Goal: Information Seeking & Learning: Learn about a topic

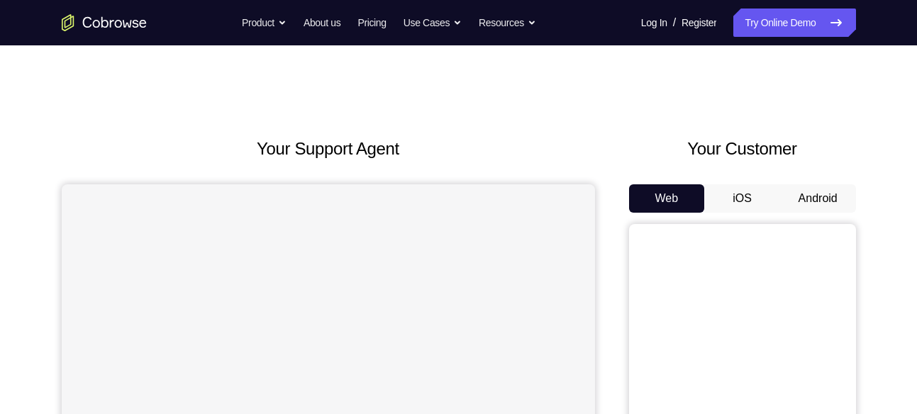
click at [840, 209] on button "Android" at bounding box center [818, 198] width 76 height 28
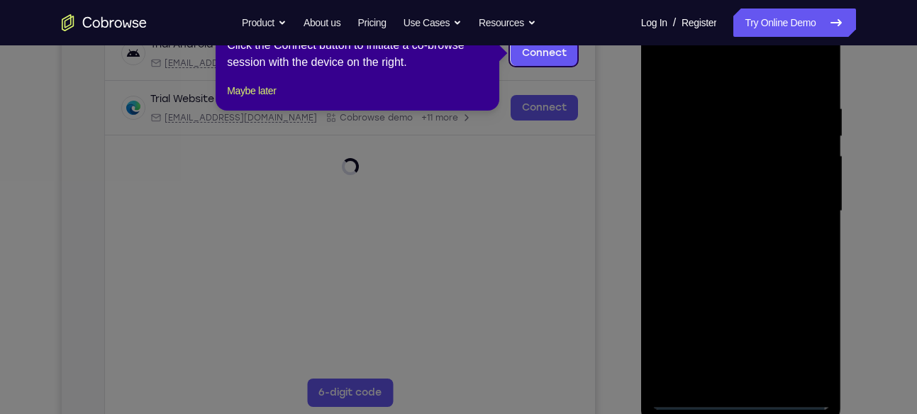
click at [754, 413] on icon at bounding box center [463, 207] width 927 height 414
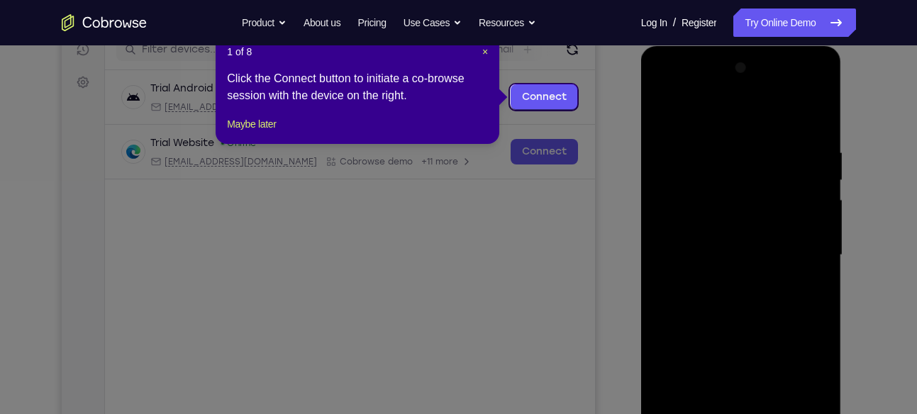
scroll to position [188, 0]
click at [483, 50] on span "×" at bounding box center [485, 52] width 6 height 11
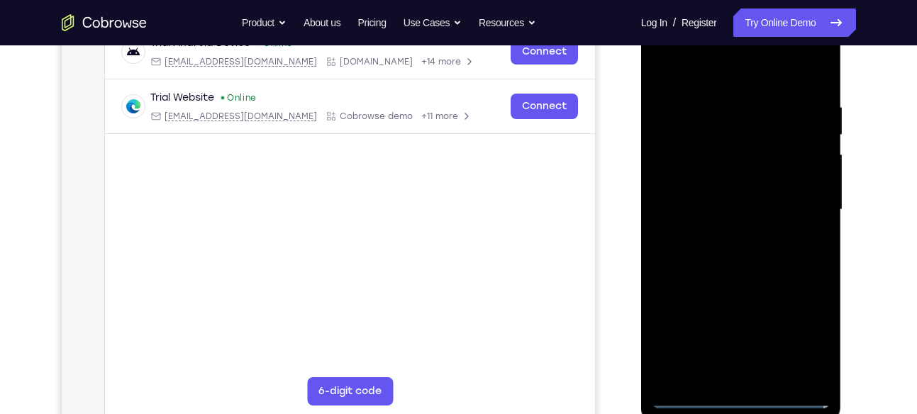
scroll to position [235, 0]
click at [740, 399] on div at bounding box center [740, 209] width 179 height 397
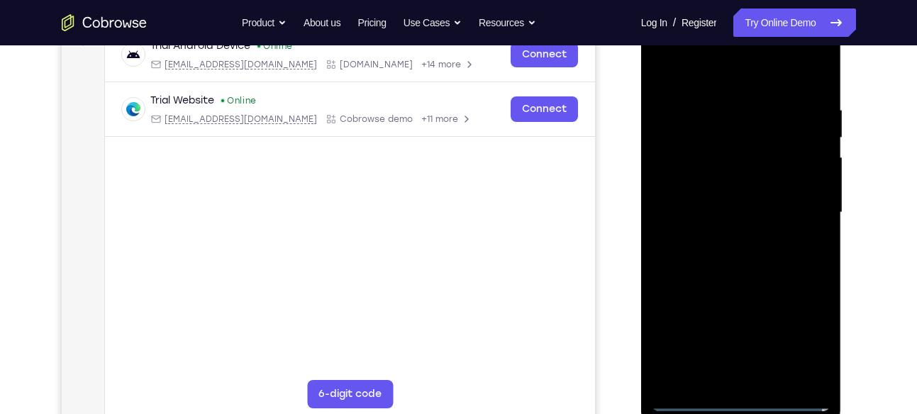
scroll to position [230, 0]
click at [802, 335] on div at bounding box center [740, 213] width 179 height 397
click at [712, 74] on div at bounding box center [740, 213] width 179 height 397
click at [803, 211] on div at bounding box center [740, 213] width 179 height 397
click at [729, 237] on div at bounding box center [740, 213] width 179 height 397
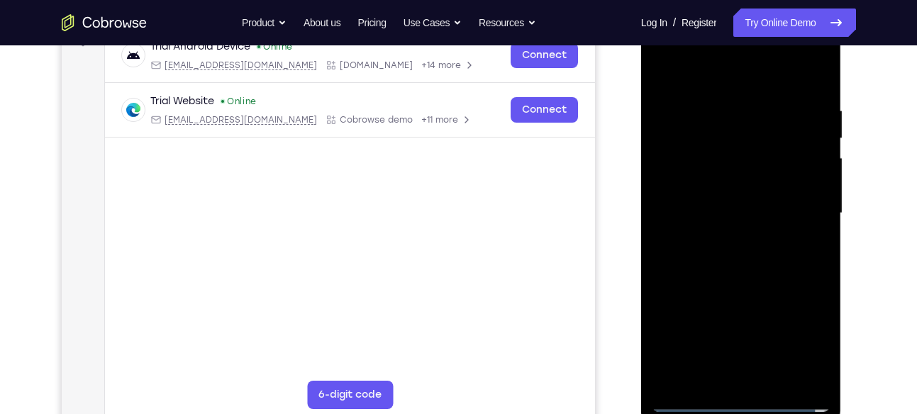
click at [748, 203] on div at bounding box center [740, 213] width 179 height 397
click at [747, 212] on div at bounding box center [740, 213] width 179 height 397
click at [722, 254] on div at bounding box center [740, 213] width 179 height 397
click at [756, 248] on div at bounding box center [740, 213] width 179 height 397
click at [739, 257] on div at bounding box center [740, 213] width 179 height 397
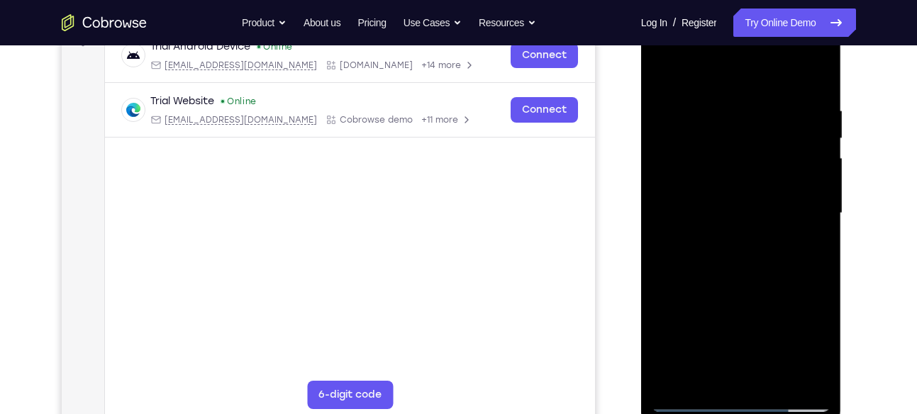
click at [736, 264] on div at bounding box center [740, 213] width 179 height 397
click at [744, 259] on div at bounding box center [740, 213] width 179 height 397
click at [737, 257] on div at bounding box center [740, 213] width 179 height 397
drag, startPoint x: 713, startPoint y: 77, endPoint x: 700, endPoint y: -19, distance: 96.5
click at [700, 4] on html "Online web based iOS Simulators and Android Emulators. Run iPhone, iPad, Mobile…" at bounding box center [742, 216] width 202 height 425
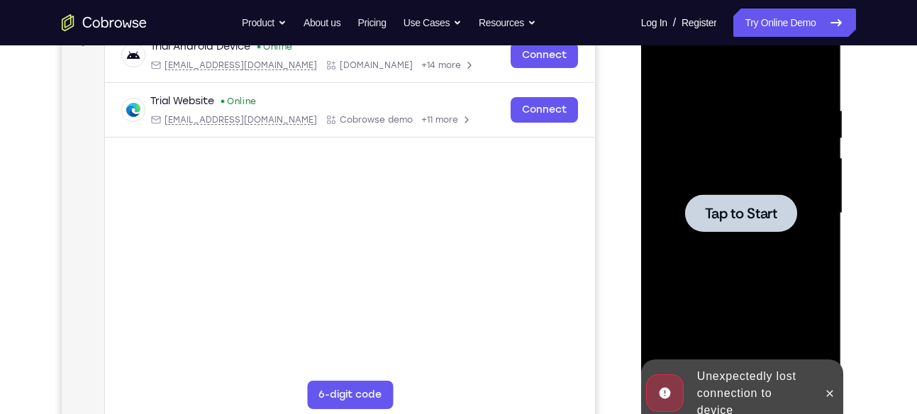
click at [744, 254] on div at bounding box center [740, 213] width 179 height 397
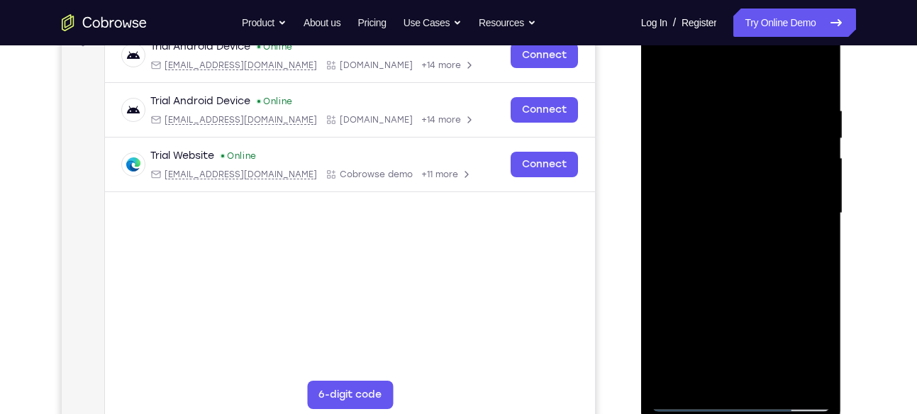
click at [753, 410] on div at bounding box center [740, 213] width 179 height 397
click at [802, 335] on div at bounding box center [740, 213] width 179 height 397
click at [690, 64] on div at bounding box center [740, 213] width 179 height 397
click at [795, 200] on div at bounding box center [740, 213] width 179 height 397
click at [723, 245] on div at bounding box center [740, 213] width 179 height 397
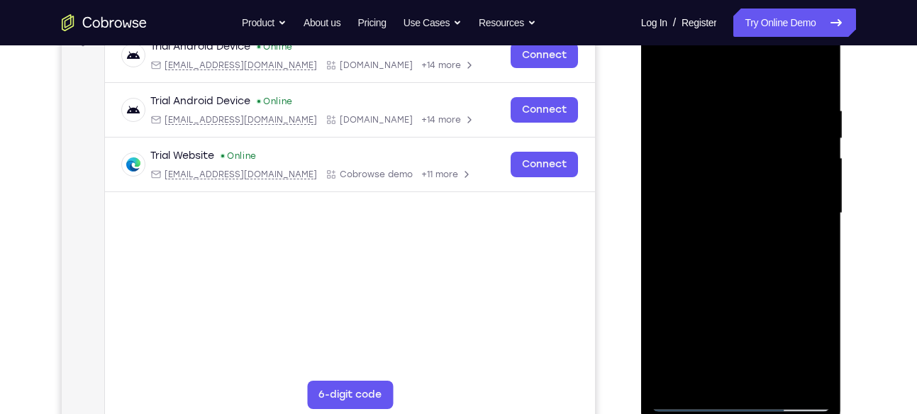
click at [746, 196] on div at bounding box center [740, 213] width 179 height 397
click at [739, 209] on div at bounding box center [740, 213] width 179 height 397
click at [773, 377] on div at bounding box center [740, 213] width 179 height 397
drag, startPoint x: 725, startPoint y: 86, endPoint x: 725, endPoint y: 53, distance: 33.3
click at [725, 53] on div at bounding box center [740, 213] width 179 height 397
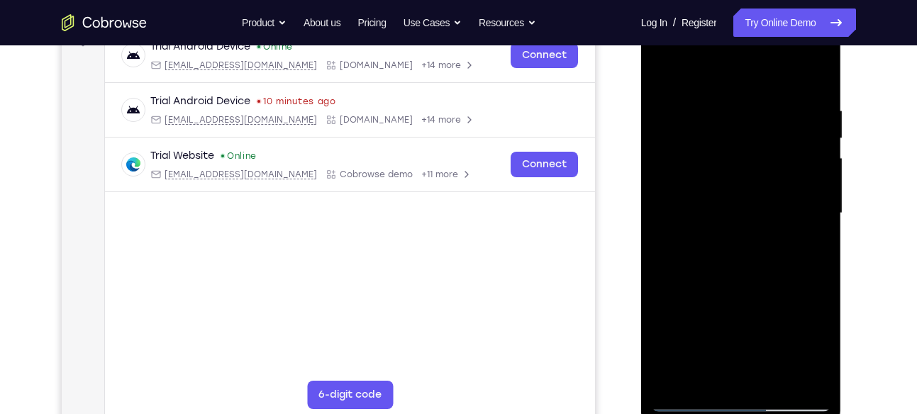
click at [737, 283] on div at bounding box center [740, 213] width 179 height 397
click at [736, 209] on div at bounding box center [740, 213] width 179 height 397
click at [732, 373] on div at bounding box center [740, 213] width 179 height 397
click at [815, 350] on div at bounding box center [740, 213] width 179 height 397
click at [815, 349] on div at bounding box center [740, 213] width 179 height 397
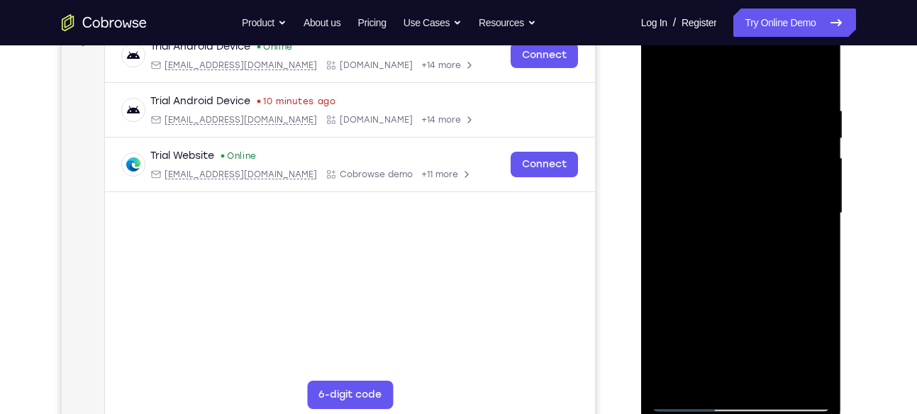
click at [815, 349] on div at bounding box center [740, 213] width 179 height 397
click at [709, 376] on div at bounding box center [740, 213] width 179 height 397
click at [816, 293] on div at bounding box center [740, 213] width 179 height 397
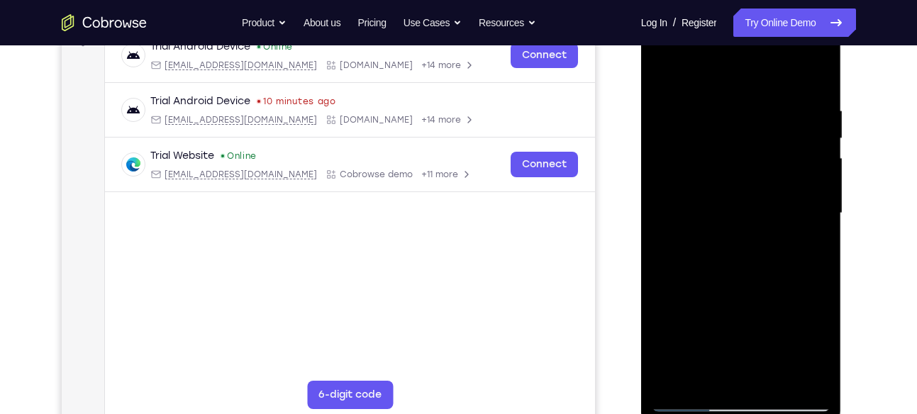
click at [816, 293] on div at bounding box center [740, 213] width 179 height 397
click at [777, 317] on div at bounding box center [740, 213] width 179 height 397
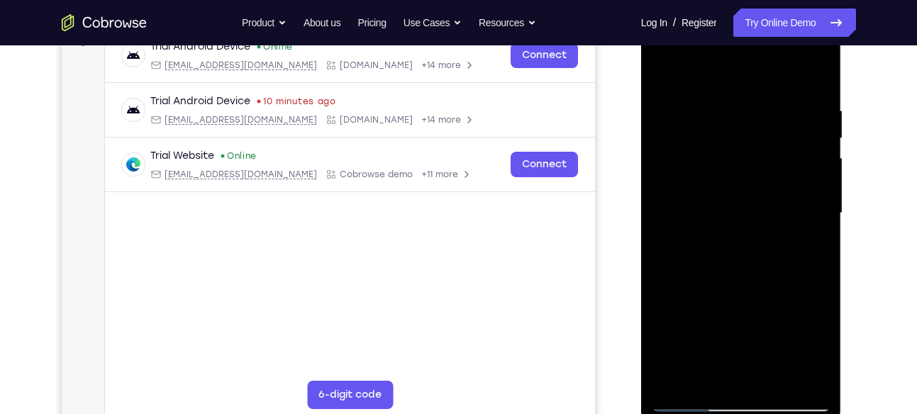
click at [777, 317] on div at bounding box center [740, 213] width 179 height 397
click at [773, 149] on div at bounding box center [740, 213] width 179 height 397
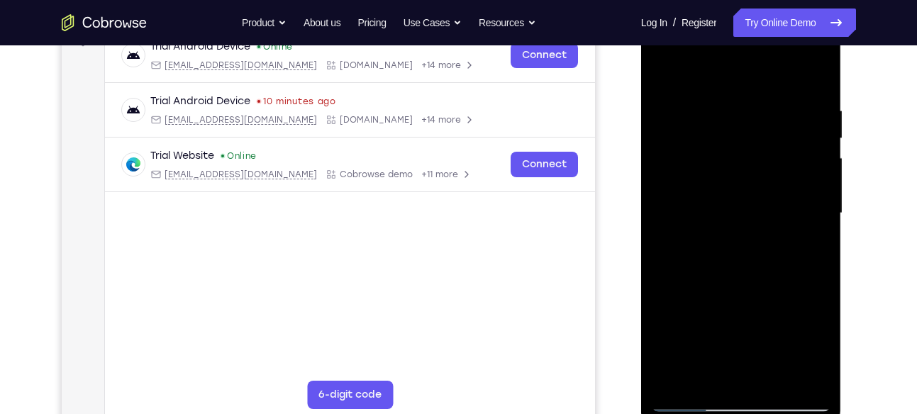
click at [805, 306] on div at bounding box center [740, 213] width 179 height 397
click at [821, 353] on div at bounding box center [740, 213] width 179 height 397
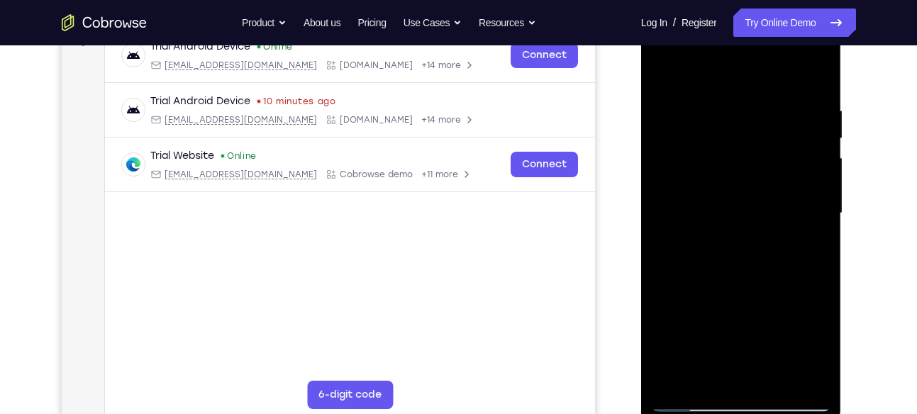
click at [821, 353] on div at bounding box center [740, 213] width 179 height 397
click at [747, 187] on div at bounding box center [740, 213] width 179 height 397
click at [749, 292] on div at bounding box center [740, 213] width 179 height 397
click at [780, 230] on div at bounding box center [740, 213] width 179 height 397
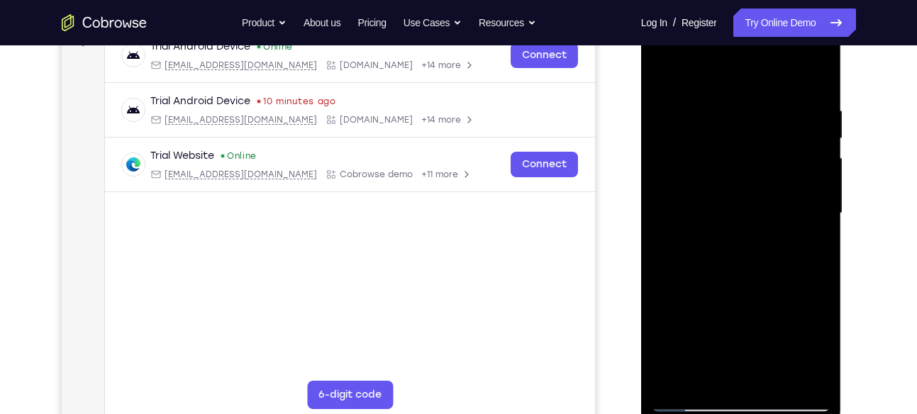
click at [780, 230] on div at bounding box center [740, 213] width 179 height 397
click at [752, 179] on div at bounding box center [740, 213] width 179 height 397
drag, startPoint x: 756, startPoint y: 248, endPoint x: 770, endPoint y: 183, distance: 66.6
click at [770, 183] on div at bounding box center [740, 213] width 179 height 397
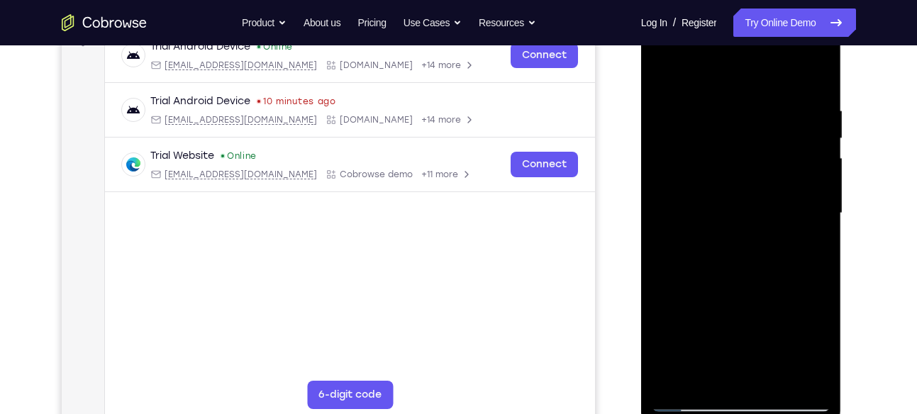
click at [754, 352] on div at bounding box center [740, 213] width 179 height 397
drag, startPoint x: 757, startPoint y: 335, endPoint x: 759, endPoint y: 252, distance: 83.7
click at [759, 252] on div at bounding box center [740, 213] width 179 height 397
click at [727, 374] on div at bounding box center [740, 213] width 179 height 397
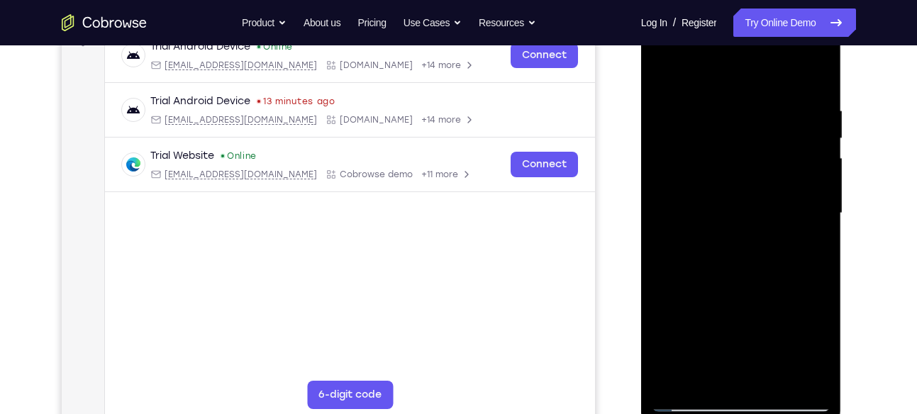
click at [822, 352] on div at bounding box center [740, 213] width 179 height 397
click at [707, 369] on div at bounding box center [740, 213] width 179 height 397
click at [667, 293] on div at bounding box center [740, 213] width 179 height 397
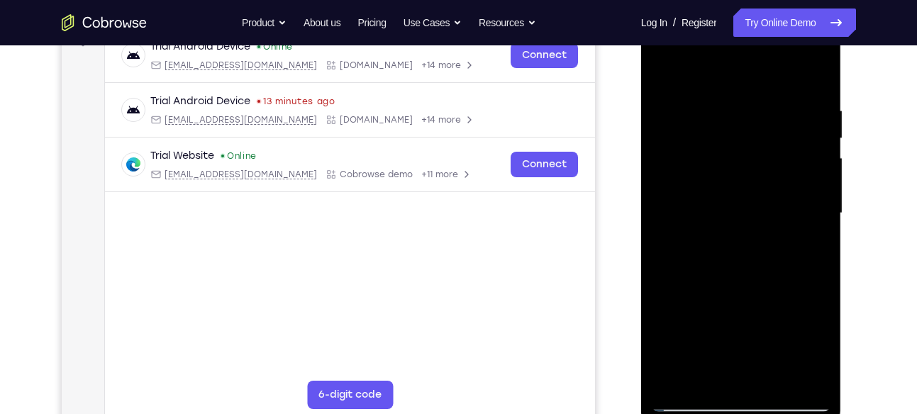
click at [667, 293] on div at bounding box center [740, 213] width 179 height 397
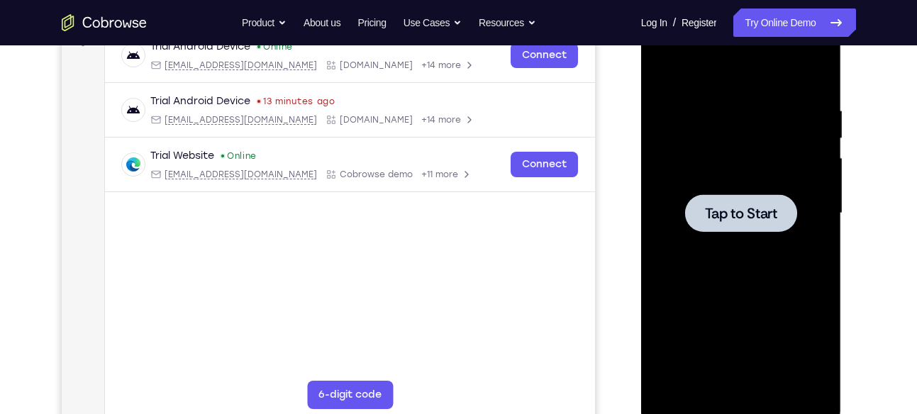
click at [732, 286] on div at bounding box center [740, 213] width 179 height 397
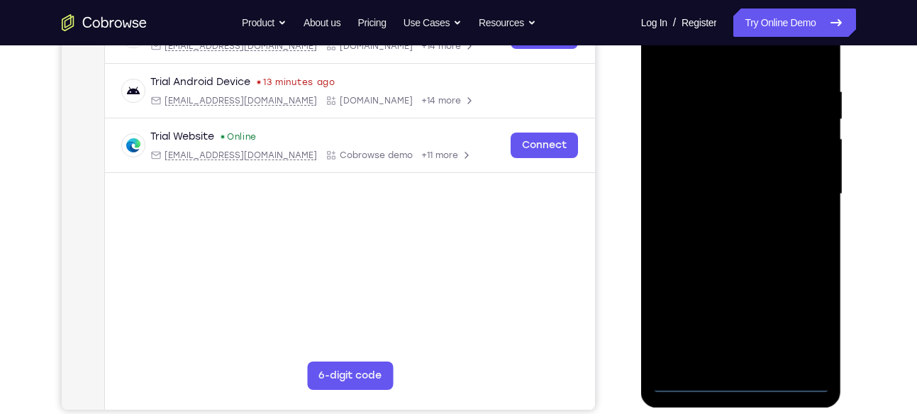
scroll to position [248, 0]
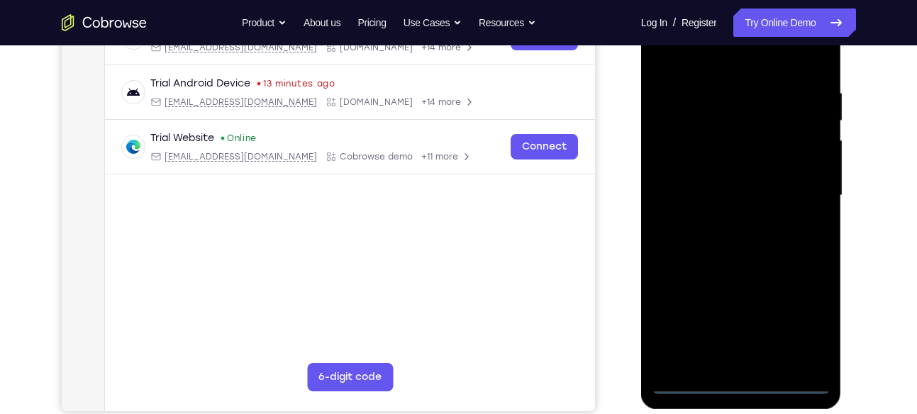
click at [714, 381] on div at bounding box center [740, 195] width 179 height 397
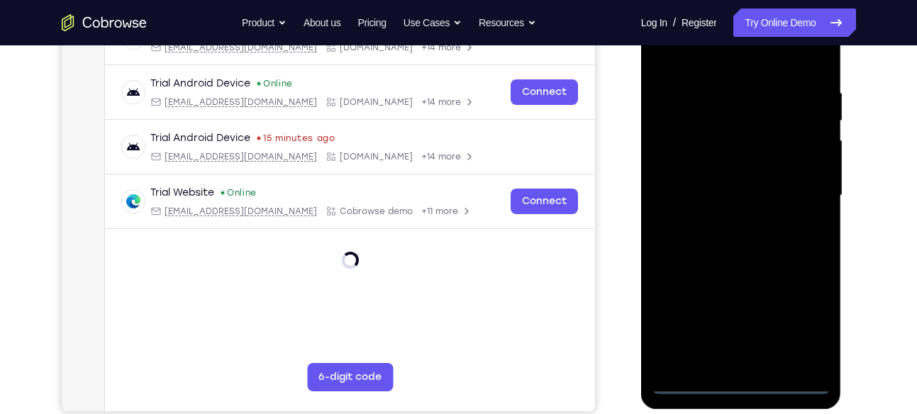
click at [696, 384] on div at bounding box center [740, 195] width 179 height 397
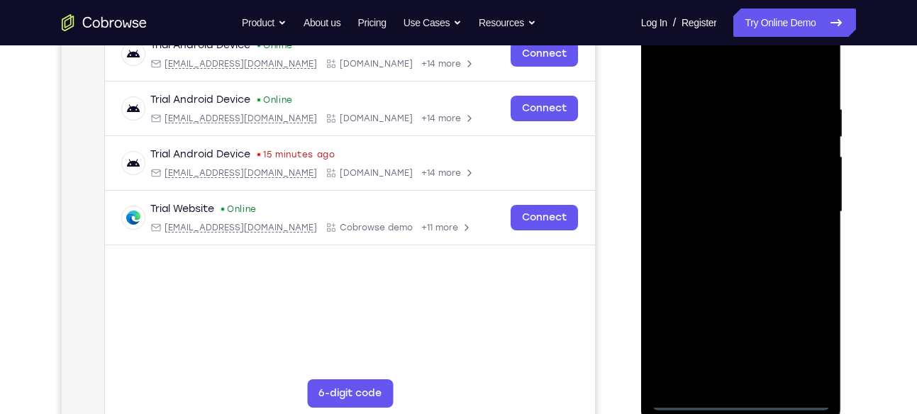
scroll to position [230, 0]
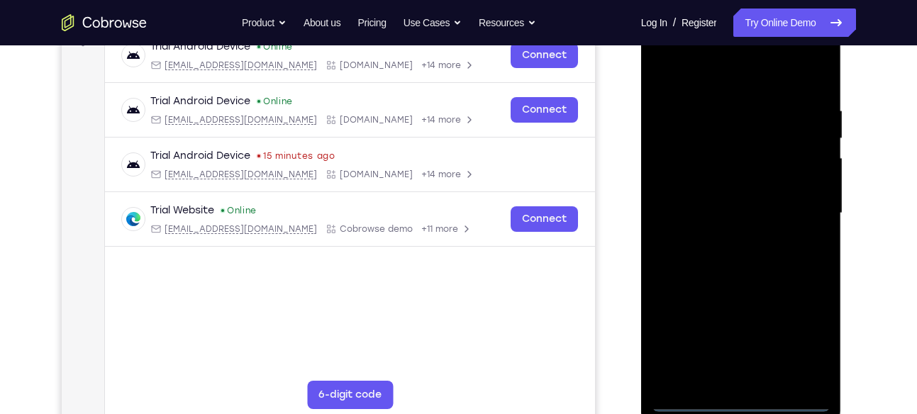
click at [743, 400] on div at bounding box center [740, 213] width 179 height 397
click at [807, 349] on div at bounding box center [740, 213] width 179 height 397
click at [800, 331] on div at bounding box center [740, 213] width 179 height 397
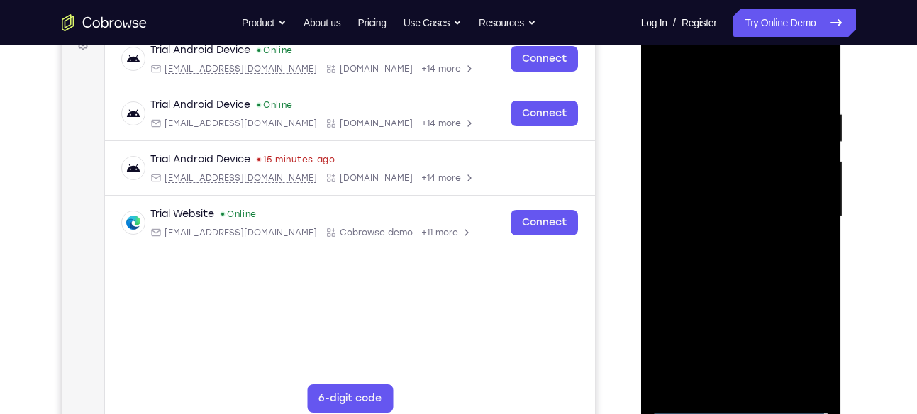
scroll to position [226, 0]
click at [740, 92] on div at bounding box center [740, 217] width 179 height 397
click at [805, 217] on div at bounding box center [740, 217] width 179 height 397
click at [800, 216] on div at bounding box center [740, 217] width 179 height 397
click at [728, 243] on div at bounding box center [740, 217] width 179 height 397
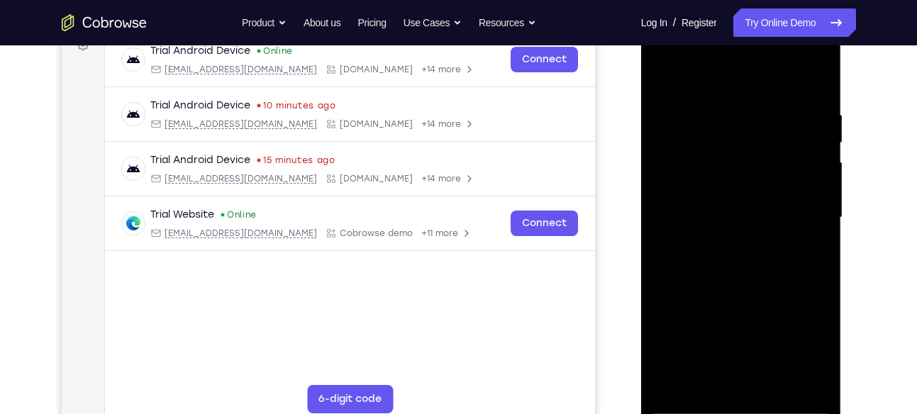
click at [721, 196] on div at bounding box center [740, 217] width 179 height 397
click at [727, 217] on div at bounding box center [740, 217] width 179 height 397
click at [748, 277] on div at bounding box center [740, 217] width 179 height 397
click at [756, 128] on div at bounding box center [740, 217] width 179 height 397
drag, startPoint x: 735, startPoint y: 83, endPoint x: 732, endPoint y: 48, distance: 34.9
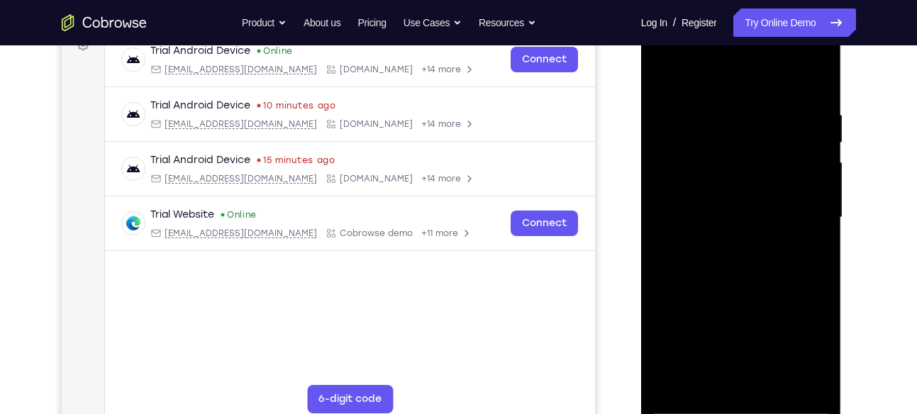
click at [732, 48] on div at bounding box center [740, 217] width 179 height 397
click at [818, 208] on div at bounding box center [740, 217] width 179 height 397
click at [797, 370] on div at bounding box center [740, 217] width 179 height 397
click at [825, 271] on div at bounding box center [740, 217] width 179 height 397
click at [794, 368] on div at bounding box center [740, 217] width 179 height 397
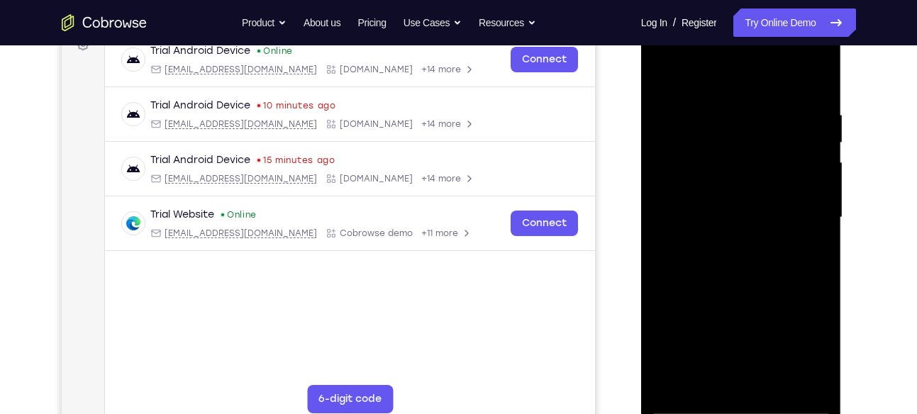
click at [819, 219] on div at bounding box center [740, 217] width 179 height 397
click at [817, 82] on div at bounding box center [740, 217] width 179 height 397
click at [767, 377] on div at bounding box center [740, 217] width 179 height 397
click at [765, 282] on div at bounding box center [740, 217] width 179 height 397
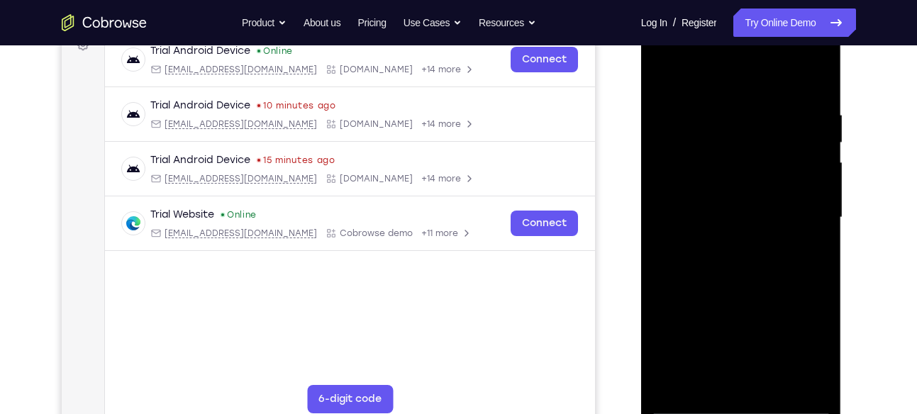
click at [749, 185] on div at bounding box center [740, 217] width 179 height 397
click at [753, 265] on div at bounding box center [740, 217] width 179 height 397
click at [807, 258] on div at bounding box center [740, 217] width 179 height 397
click at [699, 384] on div at bounding box center [740, 217] width 179 height 397
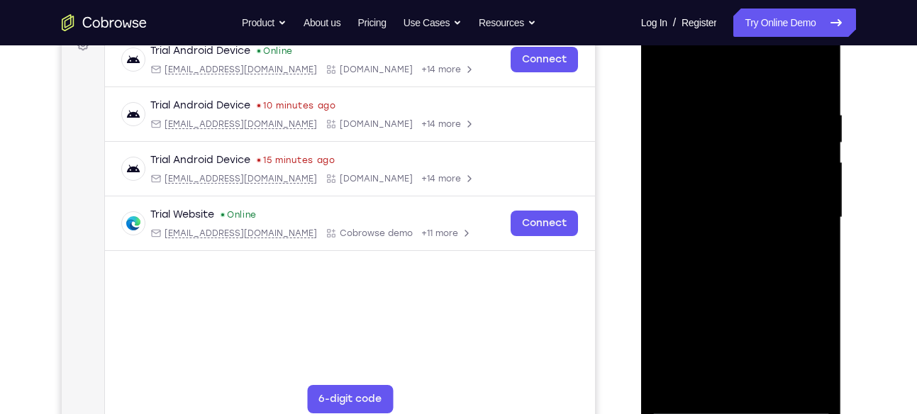
click at [782, 318] on div at bounding box center [740, 217] width 179 height 397
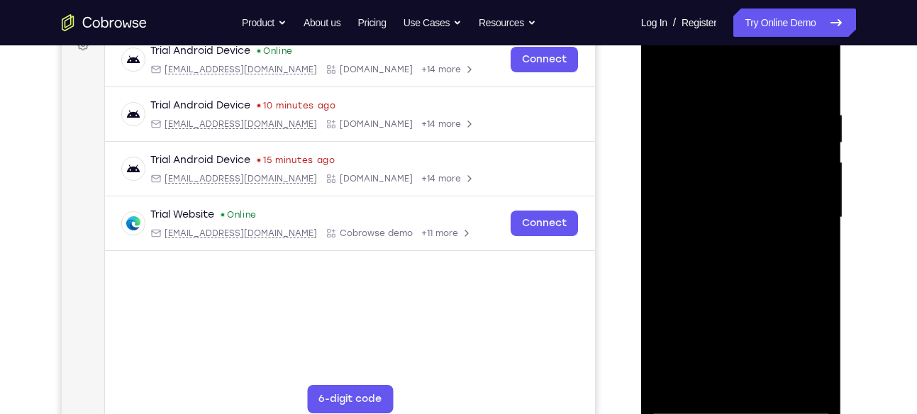
click at [782, 318] on div at bounding box center [740, 217] width 179 height 397
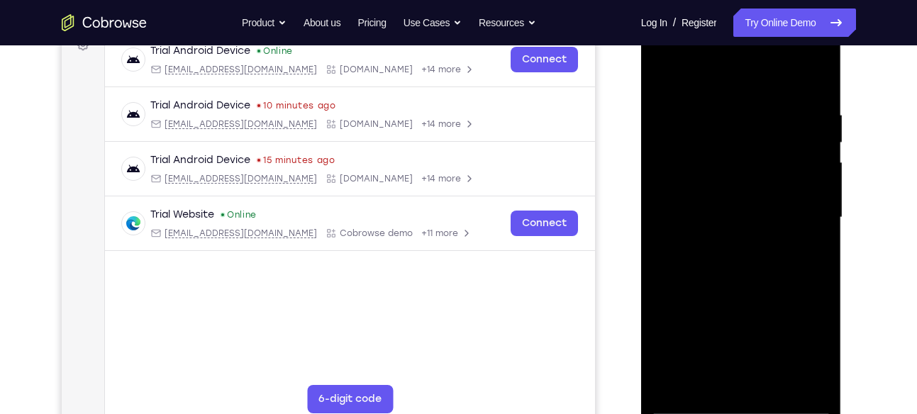
click at [804, 321] on div at bounding box center [740, 217] width 179 height 397
click at [736, 317] on div at bounding box center [740, 217] width 179 height 397
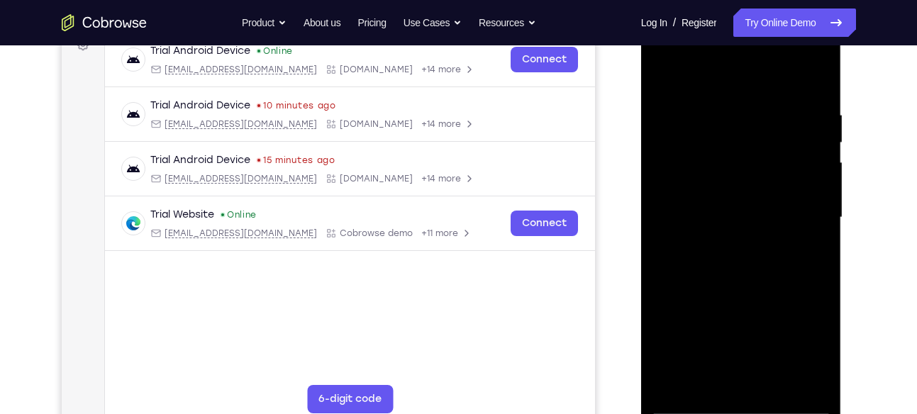
click at [736, 317] on div at bounding box center [740, 217] width 179 height 397
drag, startPoint x: 689, startPoint y: 123, endPoint x: 664, endPoint y: 73, distance: 56.1
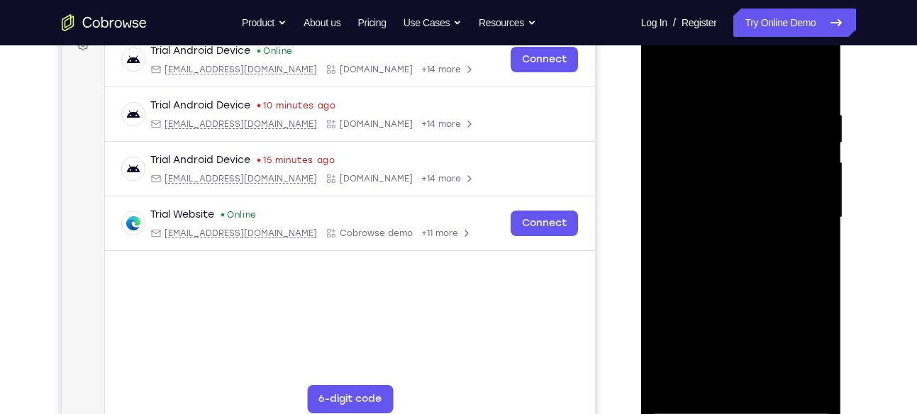
click at [664, 73] on div at bounding box center [740, 217] width 179 height 397
click at [714, 205] on div at bounding box center [740, 217] width 179 height 397
click at [822, 357] on div at bounding box center [740, 217] width 179 height 397
click at [825, 355] on div at bounding box center [740, 217] width 179 height 397
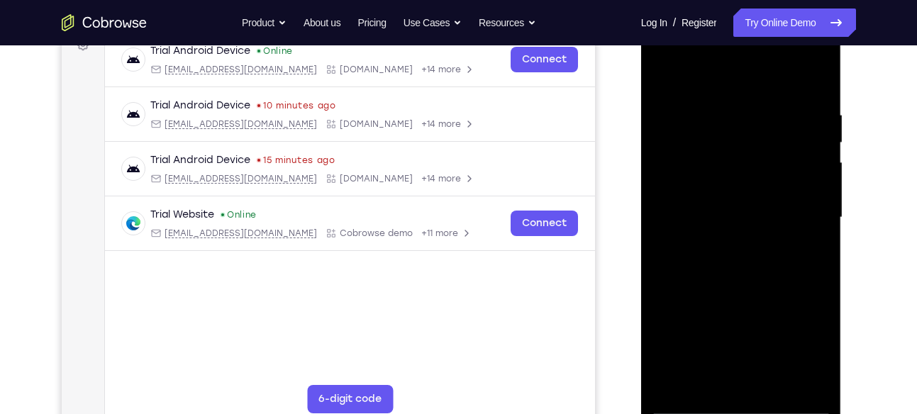
click at [825, 355] on div at bounding box center [740, 217] width 179 height 397
click at [667, 77] on div at bounding box center [740, 217] width 179 height 397
click at [728, 203] on div at bounding box center [740, 217] width 179 height 397
click at [722, 379] on div at bounding box center [740, 217] width 179 height 397
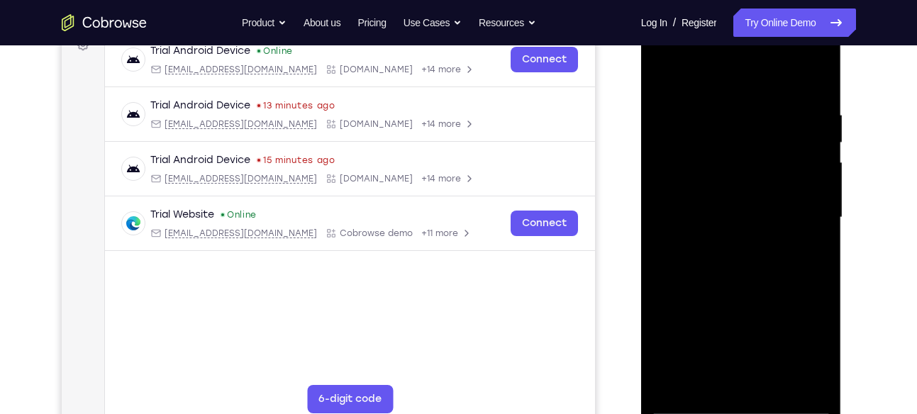
click at [705, 379] on div at bounding box center [740, 217] width 179 height 397
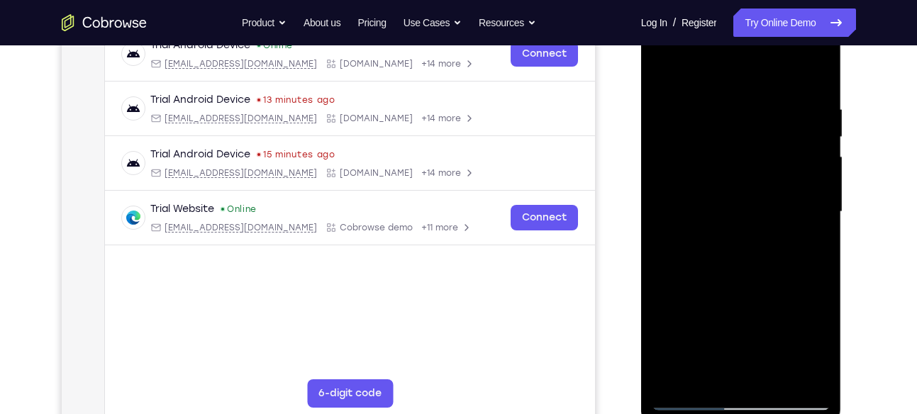
scroll to position [230, 0]
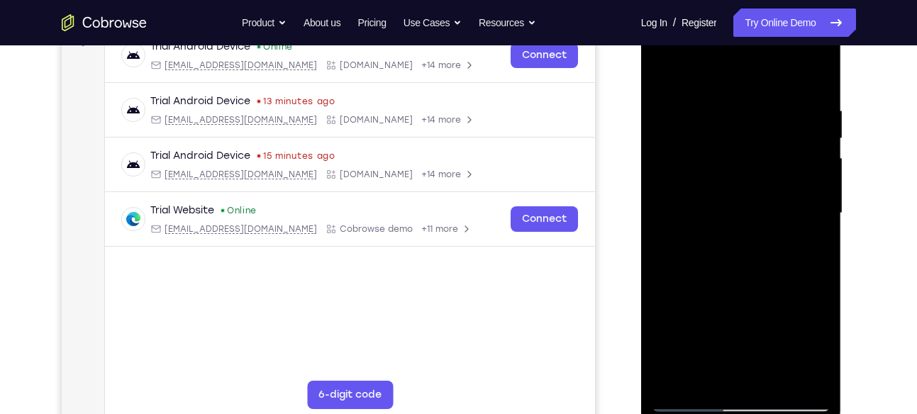
click at [716, 362] on div at bounding box center [740, 213] width 179 height 397
click at [744, 213] on div at bounding box center [740, 213] width 179 height 397
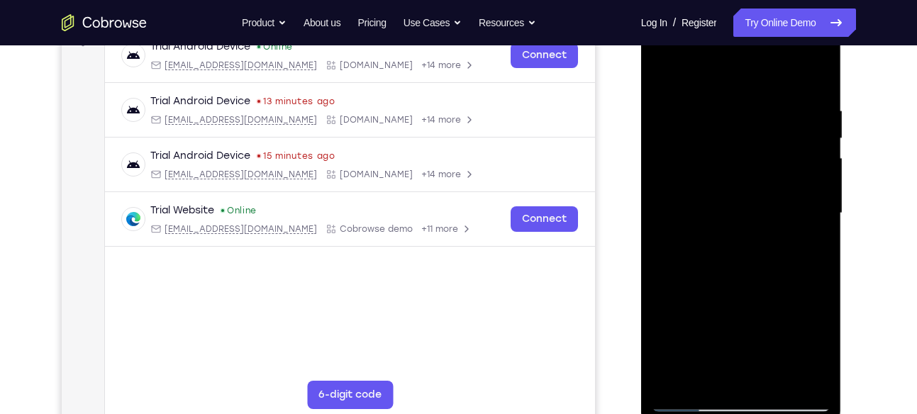
drag, startPoint x: 738, startPoint y: 296, endPoint x: 739, endPoint y: 192, distance: 104.2
click at [739, 192] on div at bounding box center [740, 213] width 179 height 397
click at [743, 349] on div at bounding box center [740, 213] width 179 height 397
click at [727, 374] on div at bounding box center [740, 213] width 179 height 397
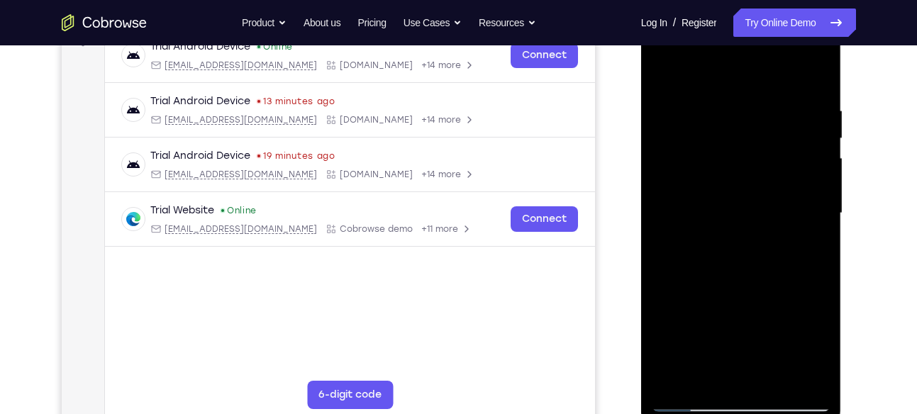
click at [819, 344] on div at bounding box center [740, 213] width 179 height 397
click at [702, 376] on div at bounding box center [740, 213] width 179 height 397
click at [668, 295] on div at bounding box center [740, 213] width 179 height 397
click at [720, 291] on div at bounding box center [740, 213] width 179 height 397
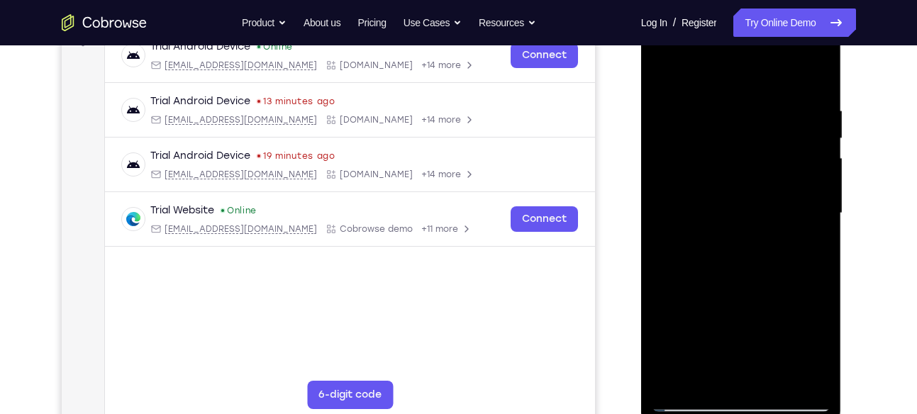
click at [720, 291] on div at bounding box center [740, 213] width 179 height 397
click at [752, 201] on div at bounding box center [740, 213] width 179 height 397
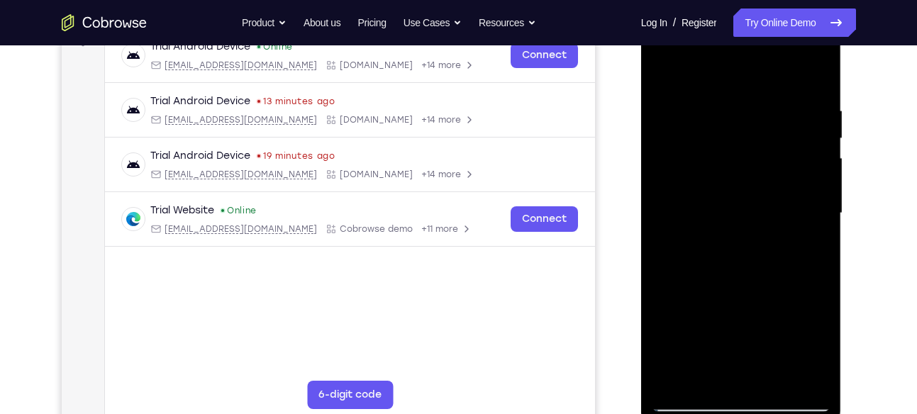
click at [752, 201] on div at bounding box center [740, 213] width 179 height 397
drag, startPoint x: 739, startPoint y: 345, endPoint x: 743, endPoint y: 326, distance: 19.6
click at [743, 326] on div at bounding box center [740, 213] width 179 height 397
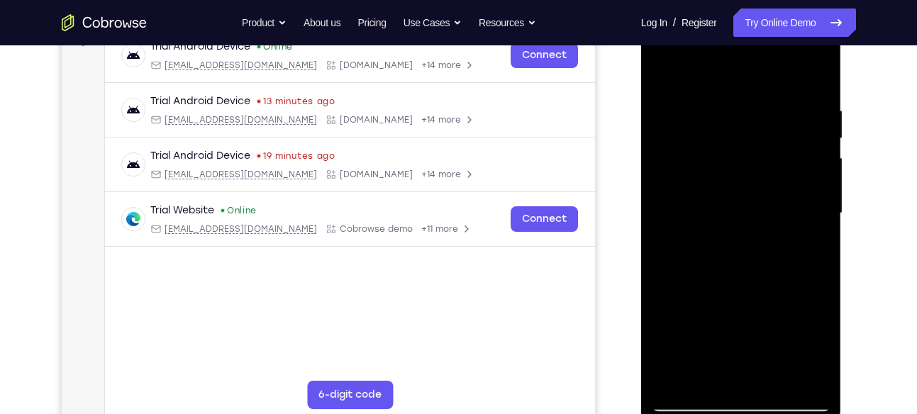
click at [739, 345] on div at bounding box center [740, 213] width 179 height 397
